Goal: Information Seeking & Learning: Learn about a topic

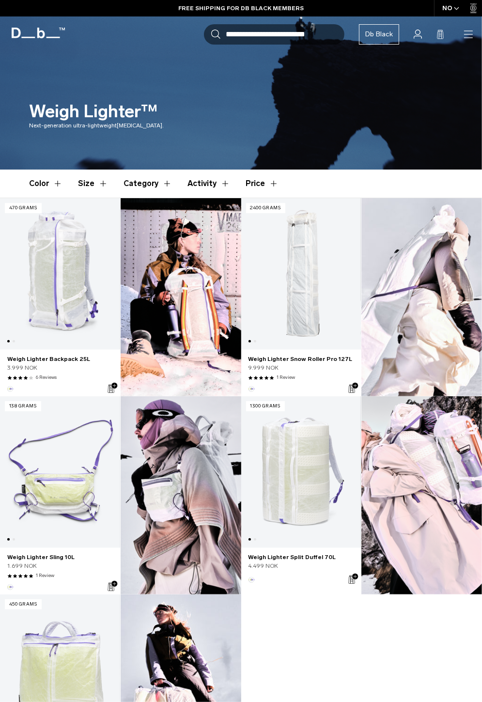
click at [315, 320] on link "Weigh Lighter Snow Roller Pro 127L" at bounding box center [301, 274] width 120 height 152
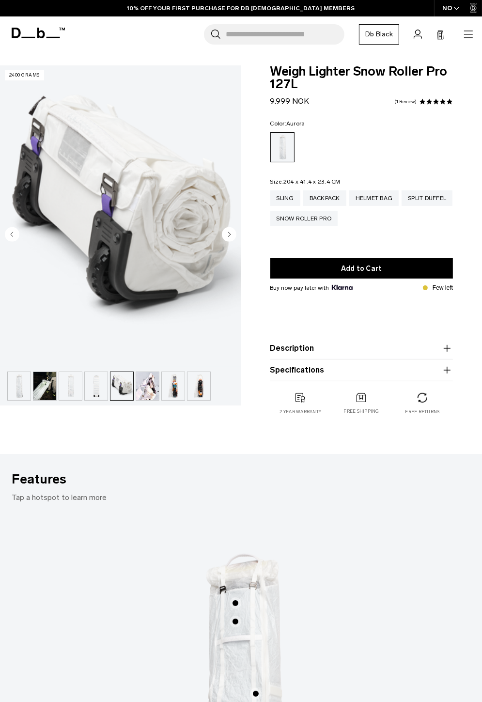
click at [164, 383] on img "button" at bounding box center [173, 386] width 23 height 28
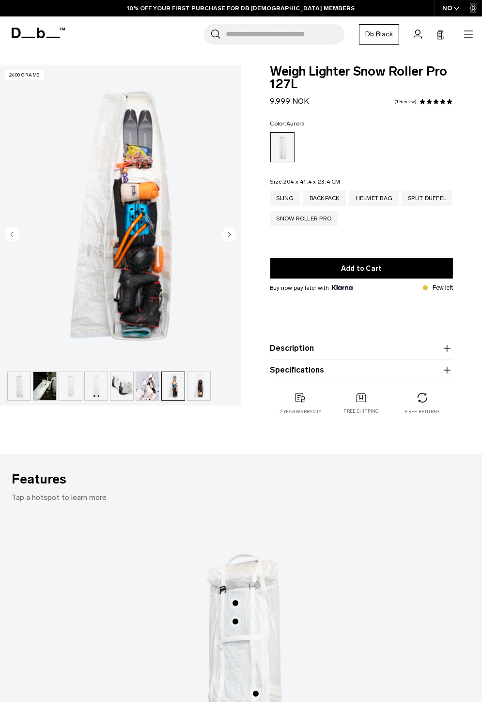
click at [153, 383] on img "button" at bounding box center [147, 386] width 23 height 28
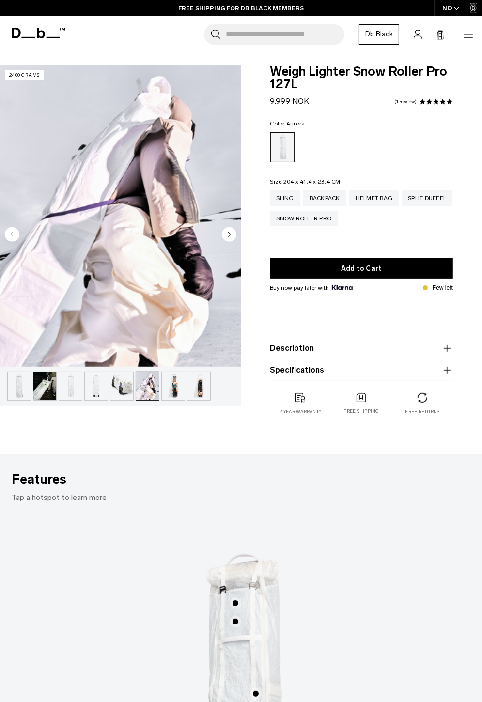
click at [120, 383] on img "button" at bounding box center [121, 386] width 23 height 28
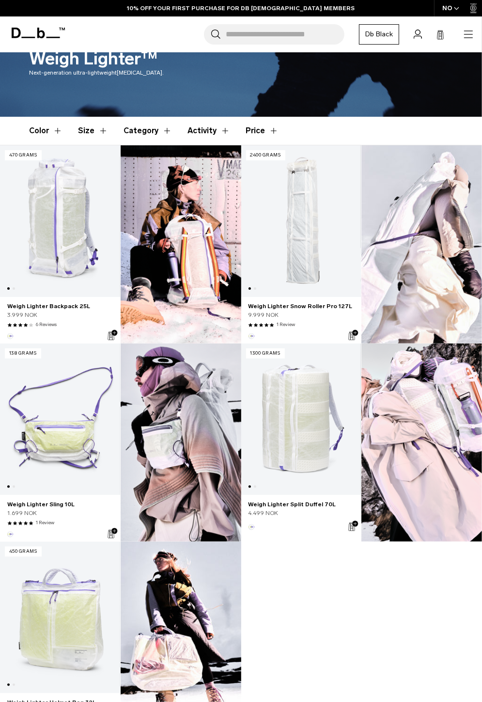
scroll to position [48, 0]
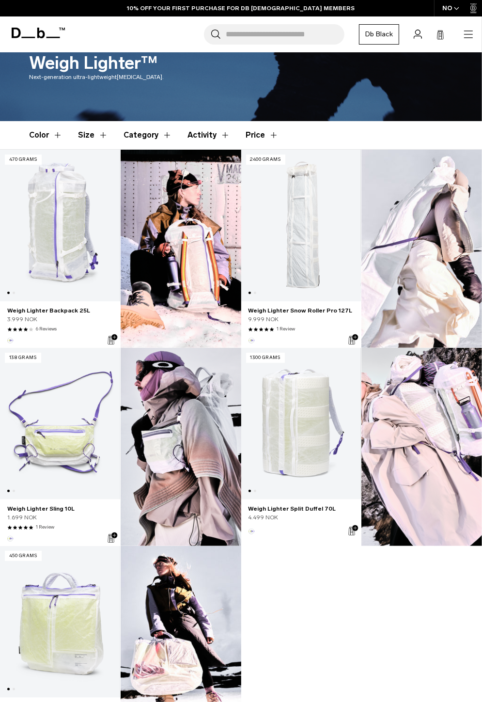
click at [33, 215] on link "Weigh Lighter Backpack 25L" at bounding box center [60, 226] width 120 height 152
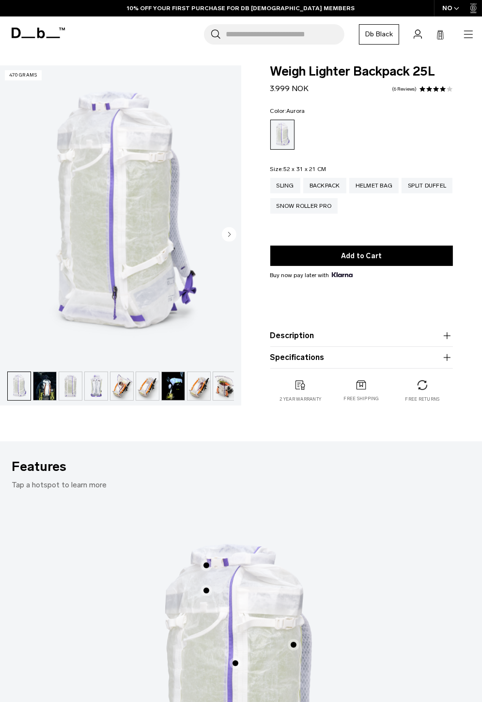
click at [27, 385] on img "button" at bounding box center [19, 386] width 23 height 28
click at [42, 392] on img "button" at bounding box center [44, 386] width 23 height 28
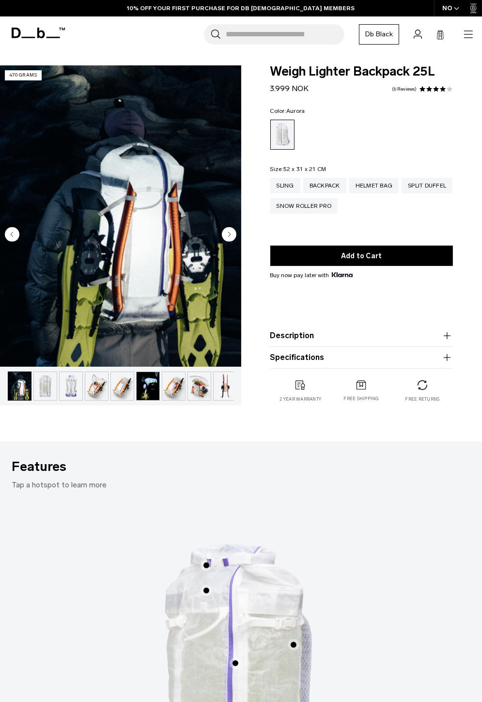
click at [74, 388] on img "button" at bounding box center [71, 386] width 23 height 28
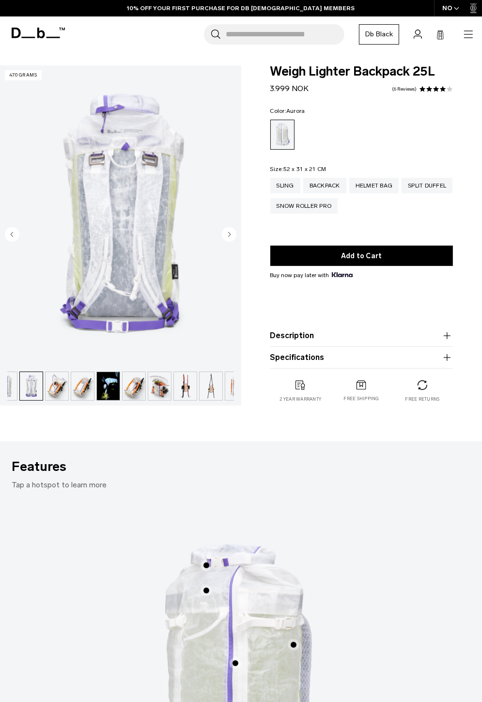
scroll to position [0, 77]
click at [103, 383] on img "button" at bounding box center [96, 386] width 23 height 28
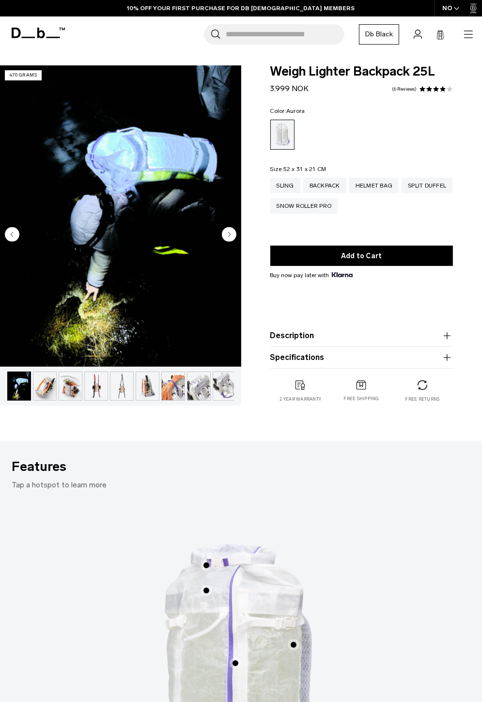
click at [103, 383] on img "button" at bounding box center [96, 386] width 23 height 28
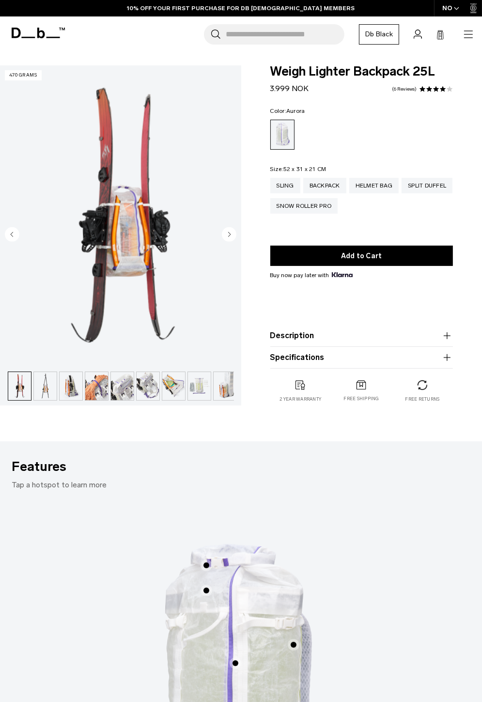
click at [103, 383] on img "button" at bounding box center [96, 386] width 23 height 28
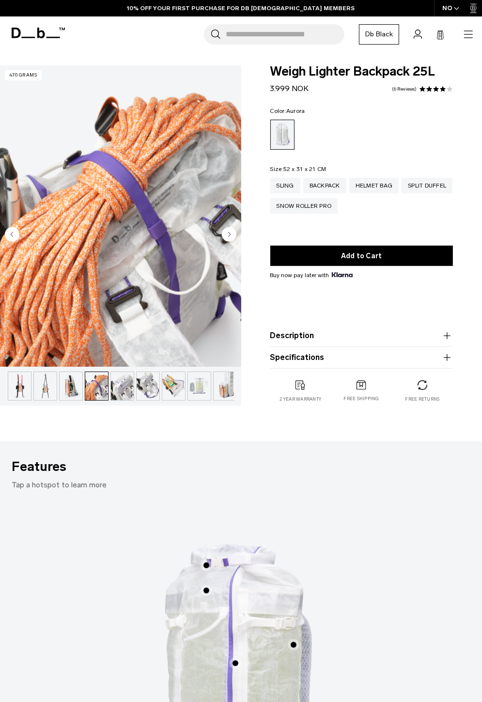
scroll to position [0, 233]
click at [103, 383] on img "button" at bounding box center [93, 386] width 23 height 28
click at [117, 382] on img "button" at bounding box center [119, 386] width 23 height 28
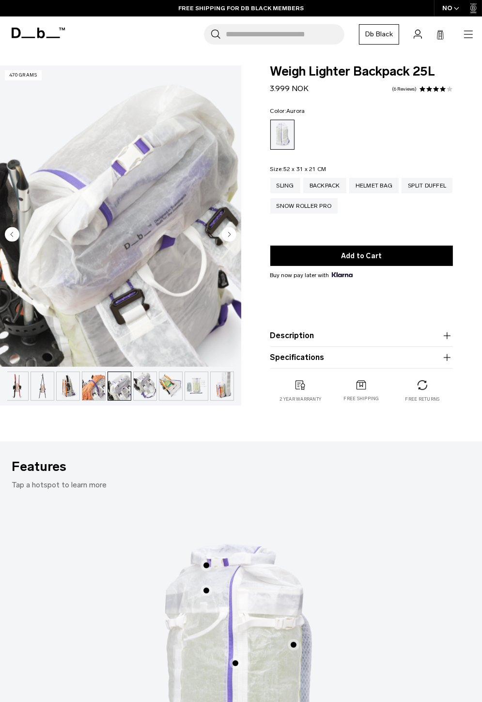
click at [139, 384] on img "button" at bounding box center [145, 386] width 23 height 28
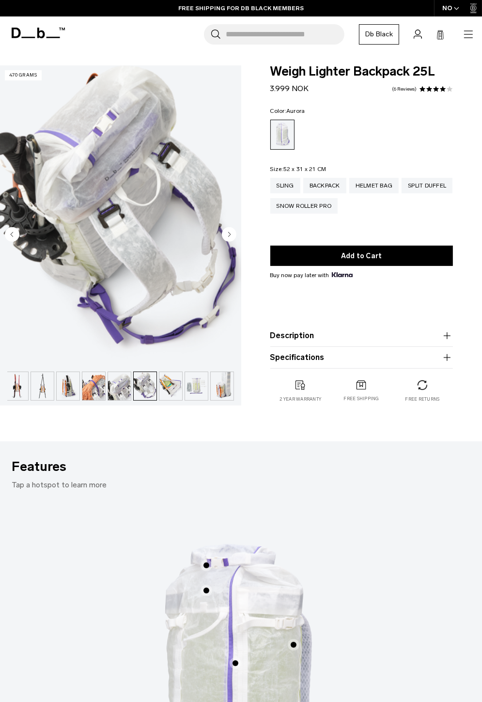
click at [160, 389] on img "button" at bounding box center [170, 386] width 23 height 28
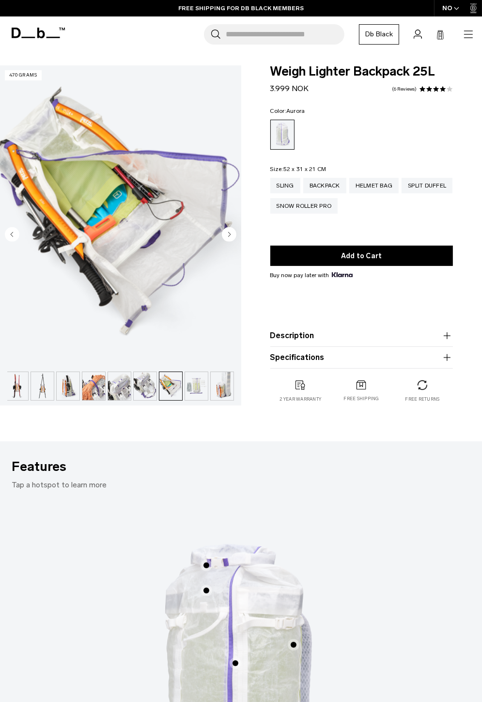
click at [187, 389] on img "button" at bounding box center [196, 386] width 23 height 28
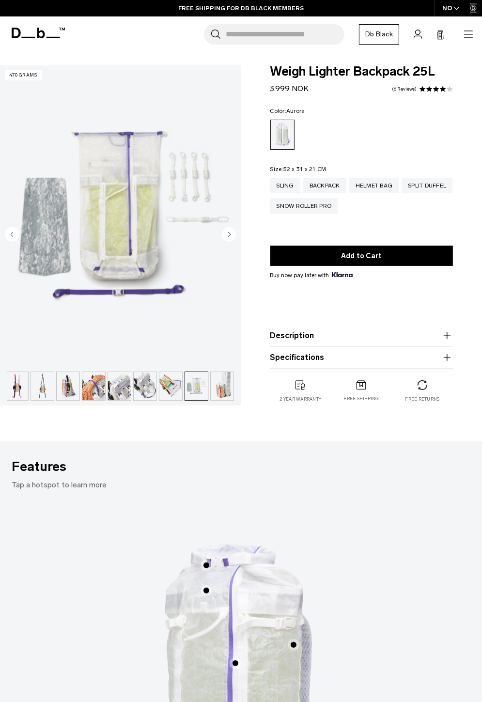
click at [205, 381] on img "button" at bounding box center [196, 386] width 23 height 28
click at [219, 387] on img "button" at bounding box center [222, 386] width 23 height 28
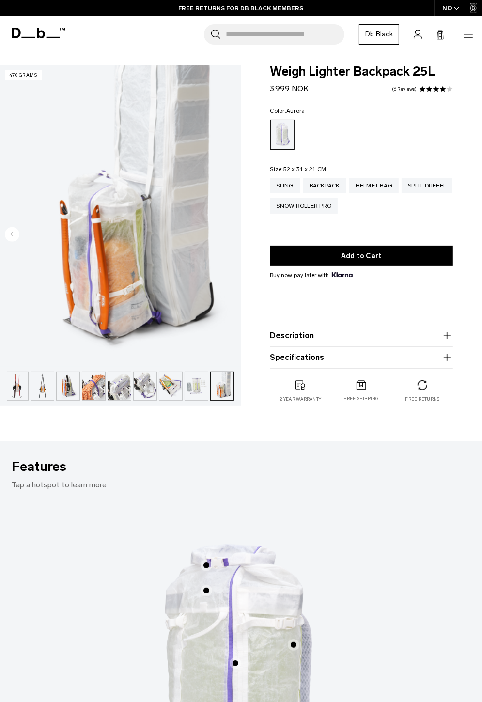
click at [441, 332] on icon "button" at bounding box center [447, 336] width 12 height 12
